Goal: Information Seeking & Learning: Find specific fact

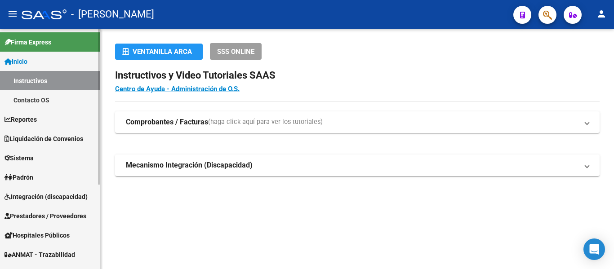
click at [54, 175] on link "Padrón" at bounding box center [50, 177] width 100 height 19
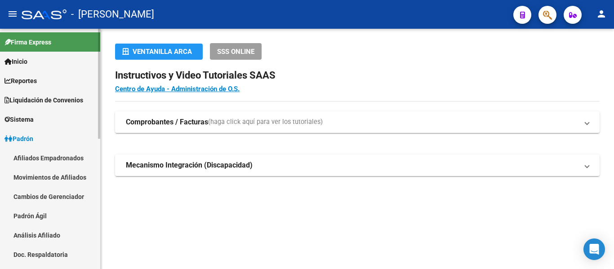
scroll to position [45, 0]
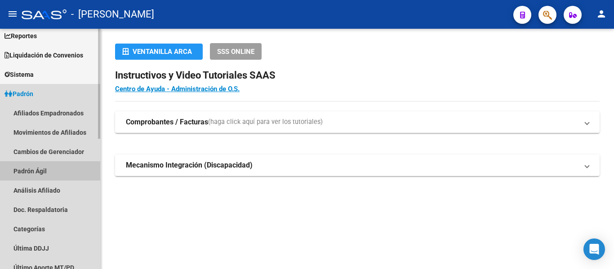
click at [54, 169] on link "Padrón Ágil" at bounding box center [50, 170] width 100 height 19
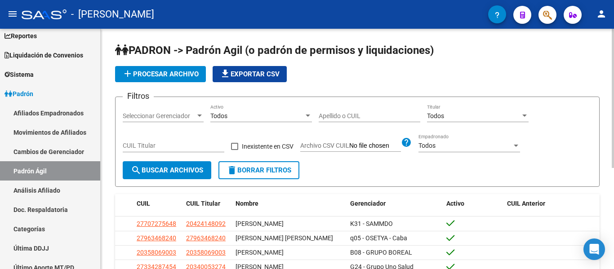
click at [332, 116] on input "Apellido o CUIL" at bounding box center [370, 116] width 102 height 8
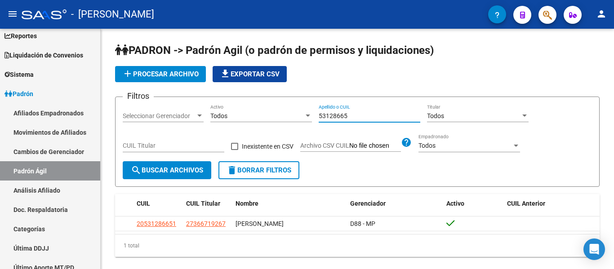
type input "53128665"
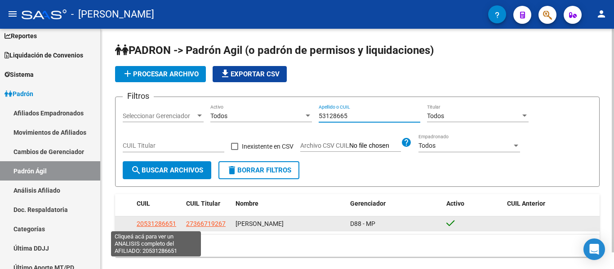
click at [162, 223] on span "20531286651" at bounding box center [157, 223] width 40 height 7
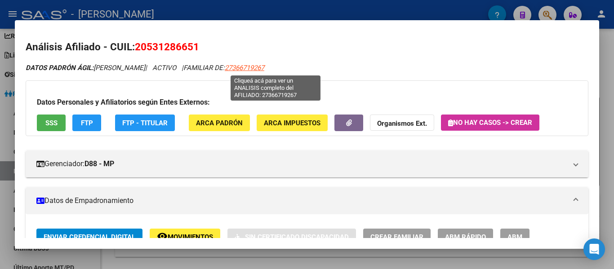
click at [264, 67] on span "27366719267" at bounding box center [245, 68] width 40 height 8
type textarea "27366719267"
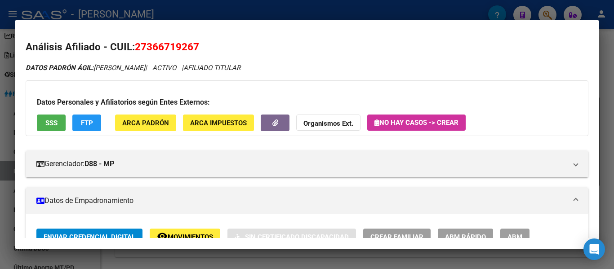
drag, startPoint x: 137, startPoint y: 46, endPoint x: 201, endPoint y: 51, distance: 63.6
click at [201, 51] on h2 "Análisis Afiliado - CUIL: 27366719267" at bounding box center [307, 47] width 563 height 15
copy span "27366719267"
click at [161, 46] on span "27366719267" at bounding box center [167, 47] width 64 height 12
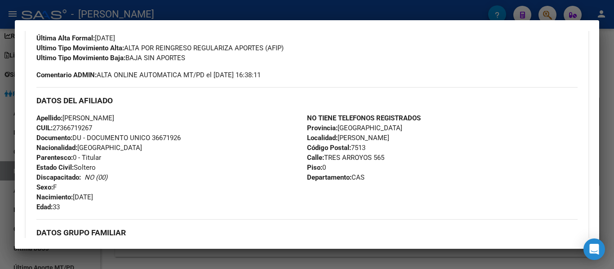
scroll to position [270, 0]
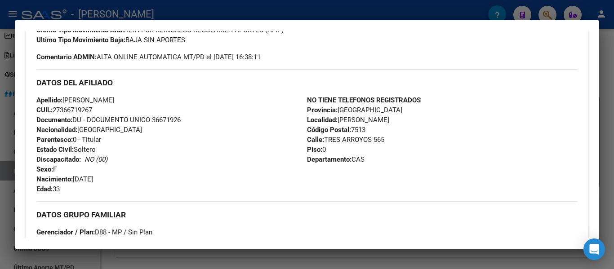
drag, startPoint x: 153, startPoint y: 120, endPoint x: 187, endPoint y: 121, distance: 33.3
click at [187, 121] on div "Apellido: [PERSON_NAME] CUIL: 27366719267 Documento: DU - DOCUMENTO UNICO 36671…" at bounding box center [171, 144] width 271 height 99
copy span "36671926"
click at [291, 9] on div at bounding box center [307, 134] width 614 height 269
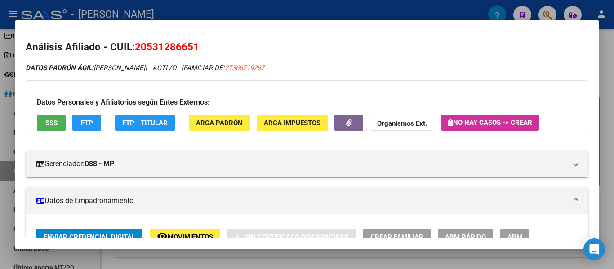
click at [230, 7] on div at bounding box center [307, 134] width 614 height 269
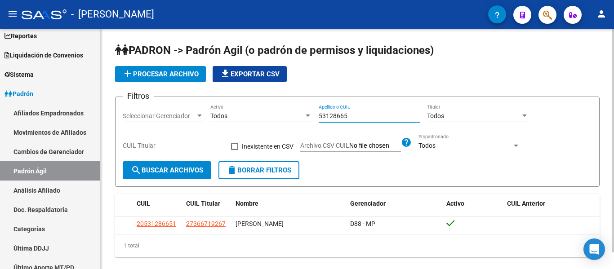
drag, startPoint x: 364, startPoint y: 116, endPoint x: 272, endPoint y: 110, distance: 92.9
click at [272, 110] on div "Filtros Seleccionar Gerenciador Seleccionar Gerenciador Todos Activo 53128665 A…" at bounding box center [358, 132] width 470 height 57
drag, startPoint x: 352, startPoint y: 116, endPoint x: 290, endPoint y: 112, distance: 62.1
click at [290, 112] on div "Filtros Seleccionar Gerenciador Seleccionar Gerenciador Todos Activo 57926783 A…" at bounding box center [358, 132] width 470 height 57
drag, startPoint x: 359, startPoint y: 115, endPoint x: 318, endPoint y: 112, distance: 41.9
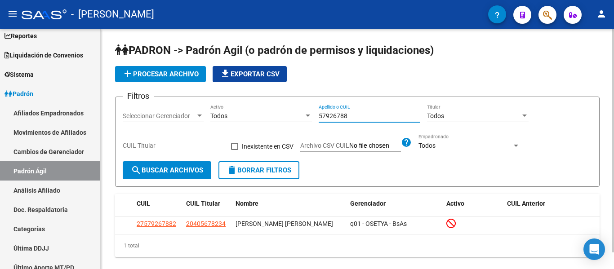
click at [318, 112] on div "Filtros Seleccionar Gerenciador Seleccionar Gerenciador Todos Activo 57926788 A…" at bounding box center [358, 132] width 470 height 57
drag, startPoint x: 371, startPoint y: 118, endPoint x: 254, endPoint y: 107, distance: 117.4
click at [254, 107] on div "Filtros Seleccionar Gerenciador Seleccionar Gerenciador Todos Activo 40567889 A…" at bounding box center [358, 132] width 470 height 57
drag, startPoint x: 359, startPoint y: 113, endPoint x: 310, endPoint y: 113, distance: 49.5
click at [310, 113] on div "Filtros Seleccionar Gerenciador Seleccionar Gerenciador Todos Activo 28082780 A…" at bounding box center [358, 132] width 470 height 57
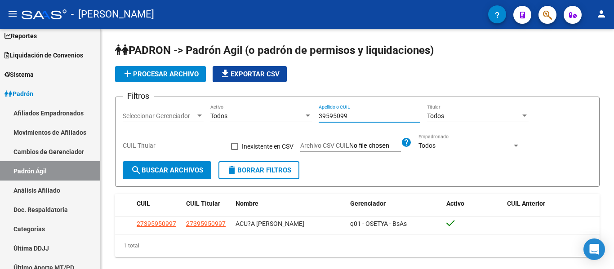
type input "39595099"
